Goal: Task Accomplishment & Management: Use online tool/utility

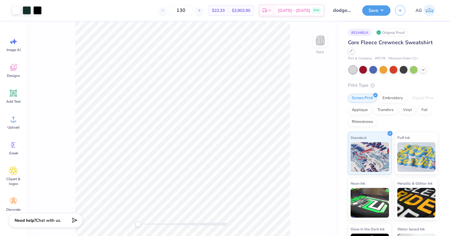
click at [419, 9] on span "AG" at bounding box center [418, 10] width 7 height 7
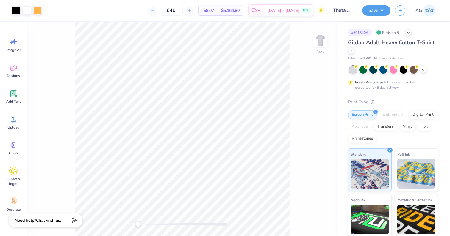
click at [429, 13] on img at bounding box center [429, 10] width 12 height 12
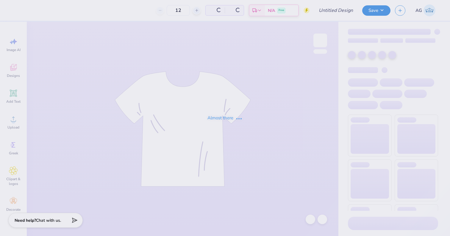
type input "Theta Dodgeball - Cat"
type input "640"
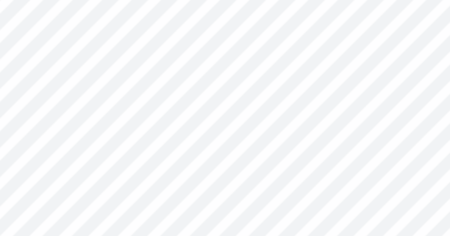
type input "12.00"
type input "9.85"
type input "3.00"
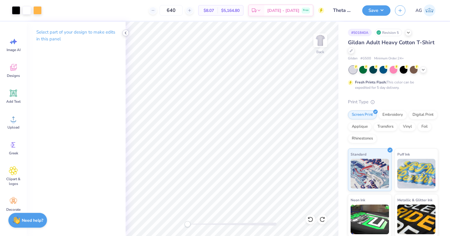
click at [124, 35] on icon at bounding box center [125, 33] width 5 height 5
